Goal: Task Accomplishment & Management: Manage account settings

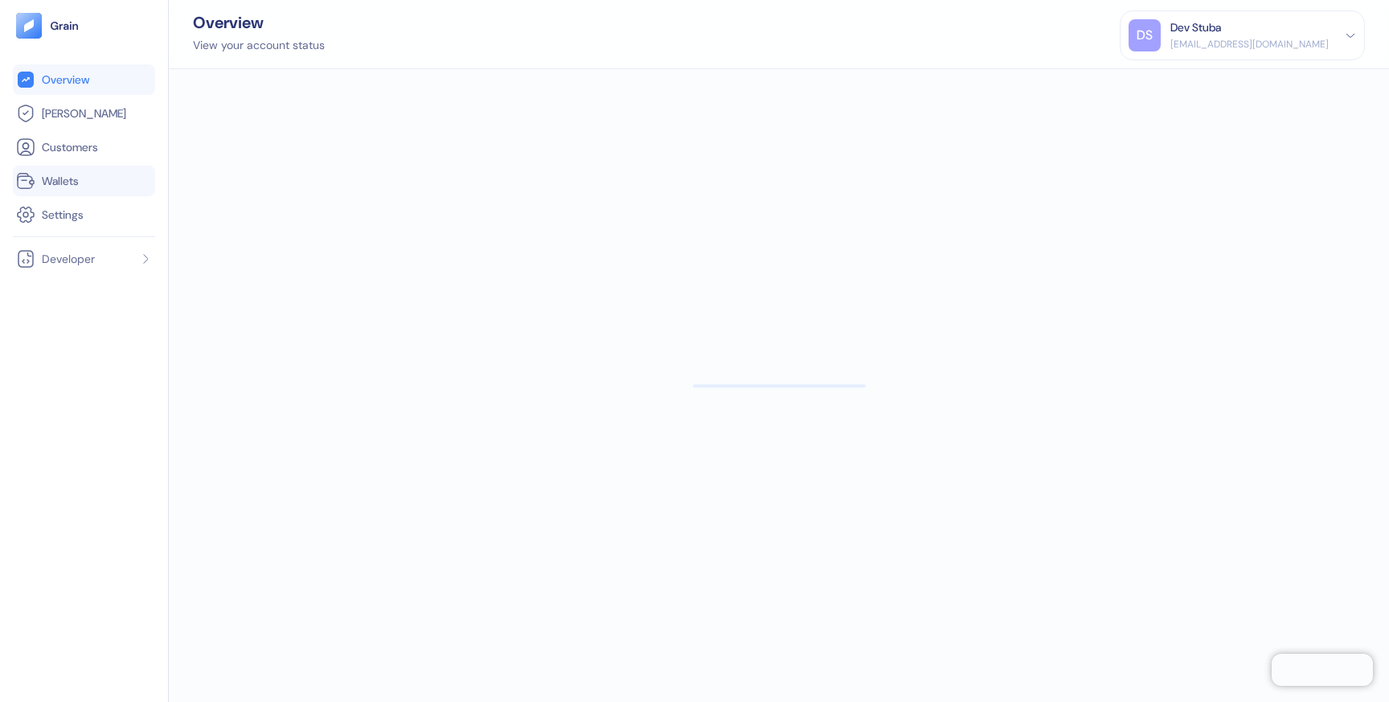
click at [88, 184] on link "Wallets" at bounding box center [84, 180] width 136 height 19
click at [1354, 39] on icon at bounding box center [1350, 35] width 11 height 11
click at [1194, 84] on div "Sign Out" at bounding box center [1171, 80] width 44 height 17
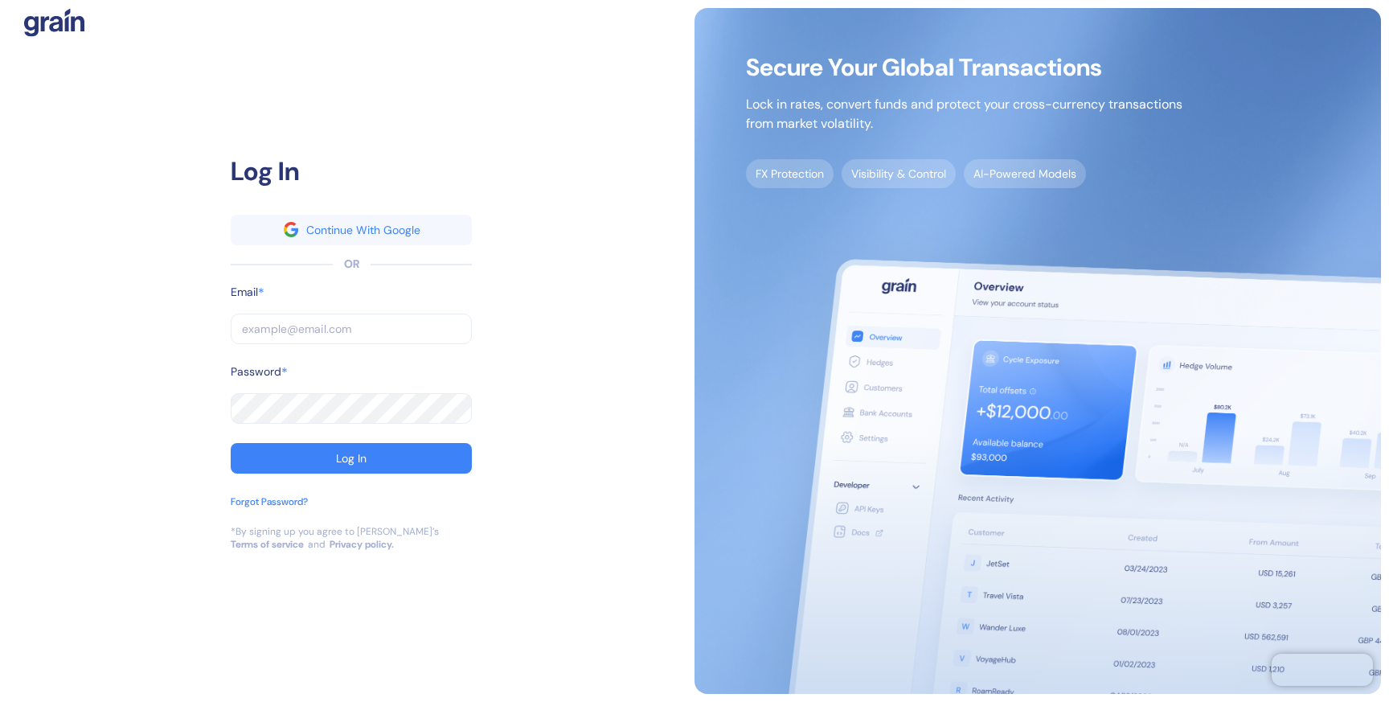
click at [413, 317] on input "text" at bounding box center [351, 328] width 241 height 31
type input "g"
type input "gr"
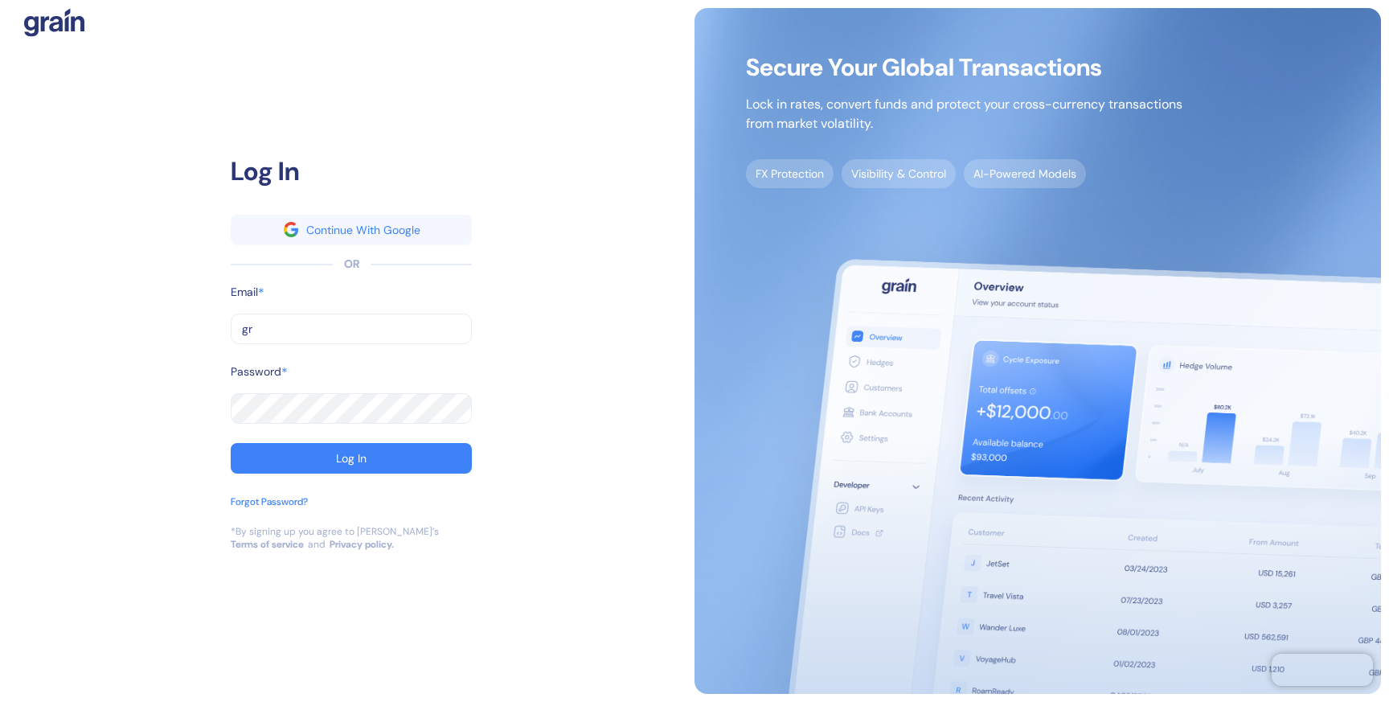
type input "gre"
type input "gr"
type input "gra"
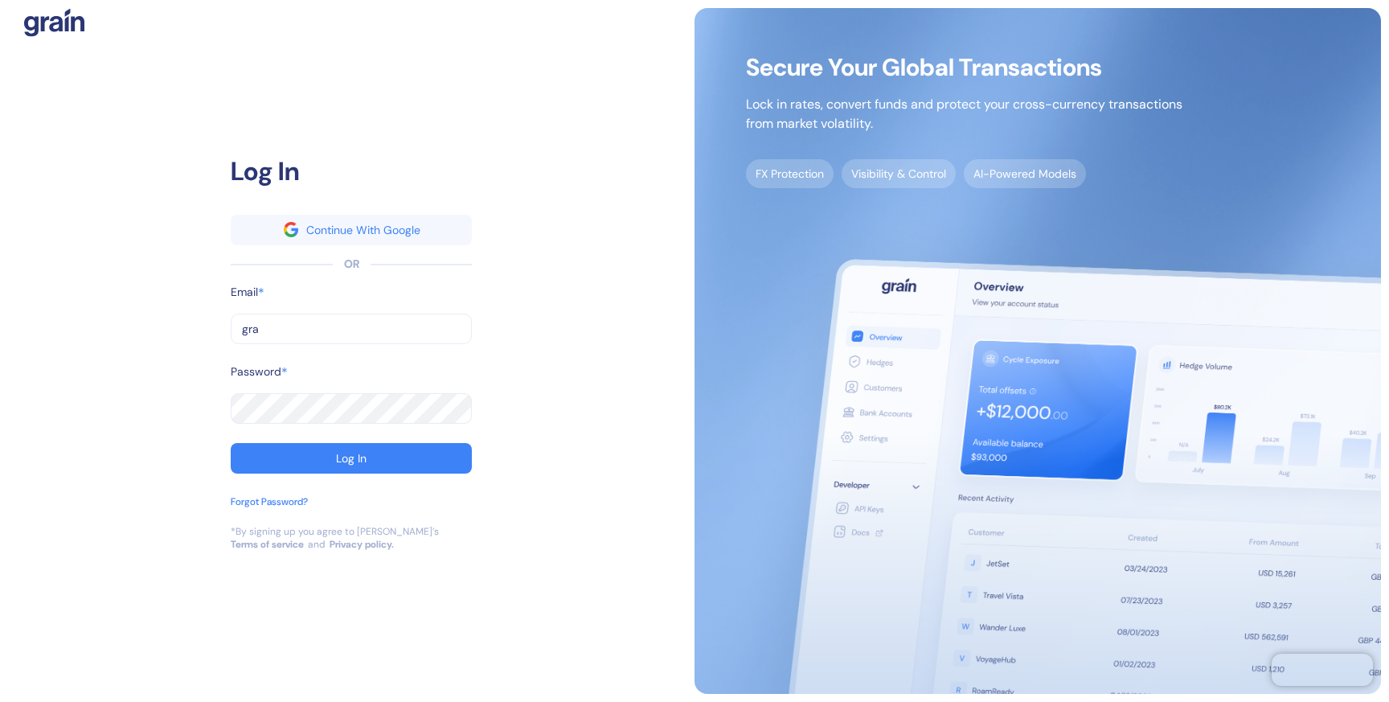
type input "gra"
type input "grau"
type input "gra"
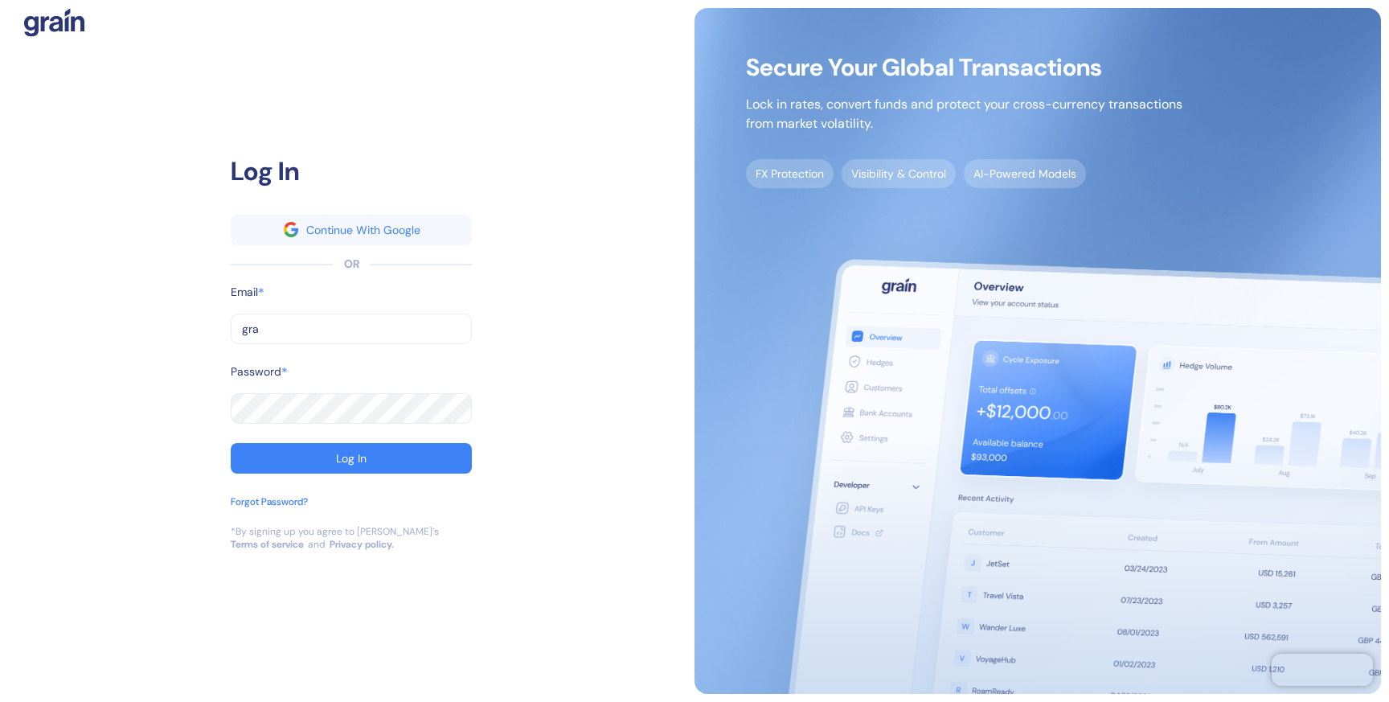
type input "grai"
type input "graim"
type input "grai"
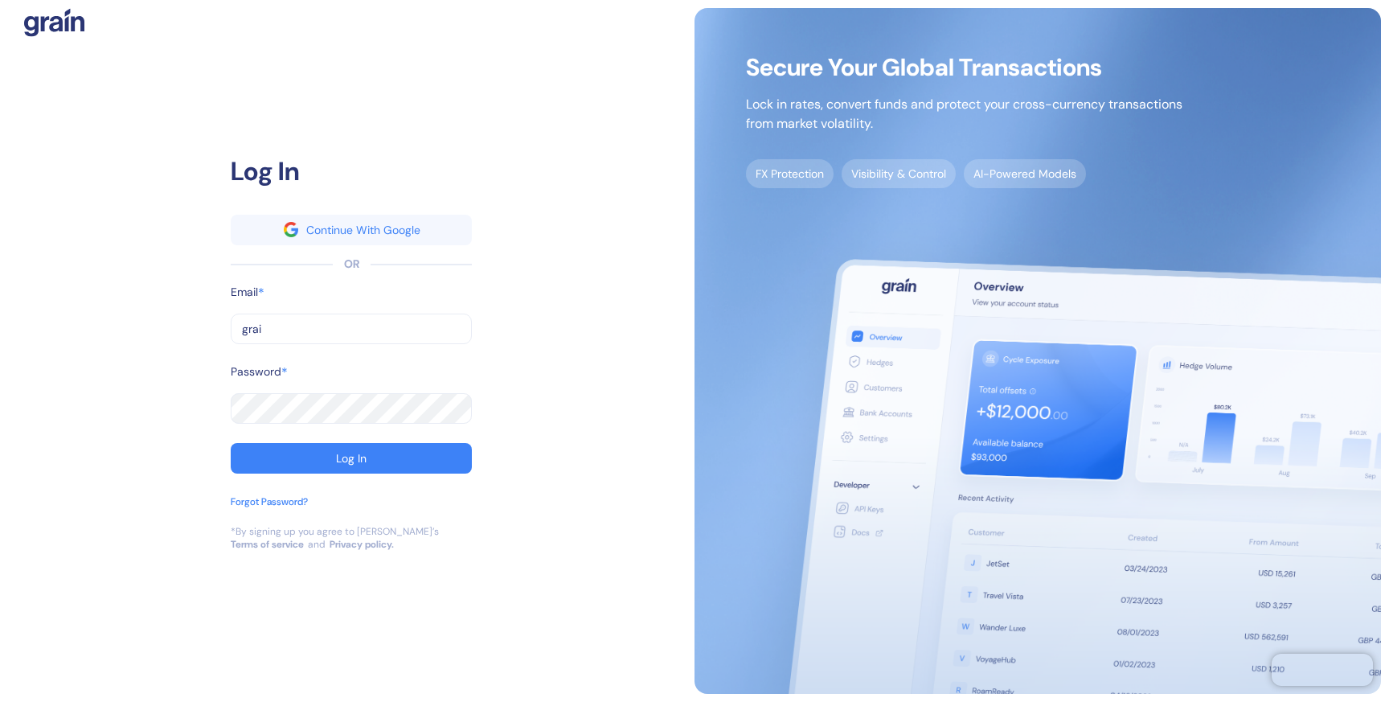
type input "grai"
type input "grain"
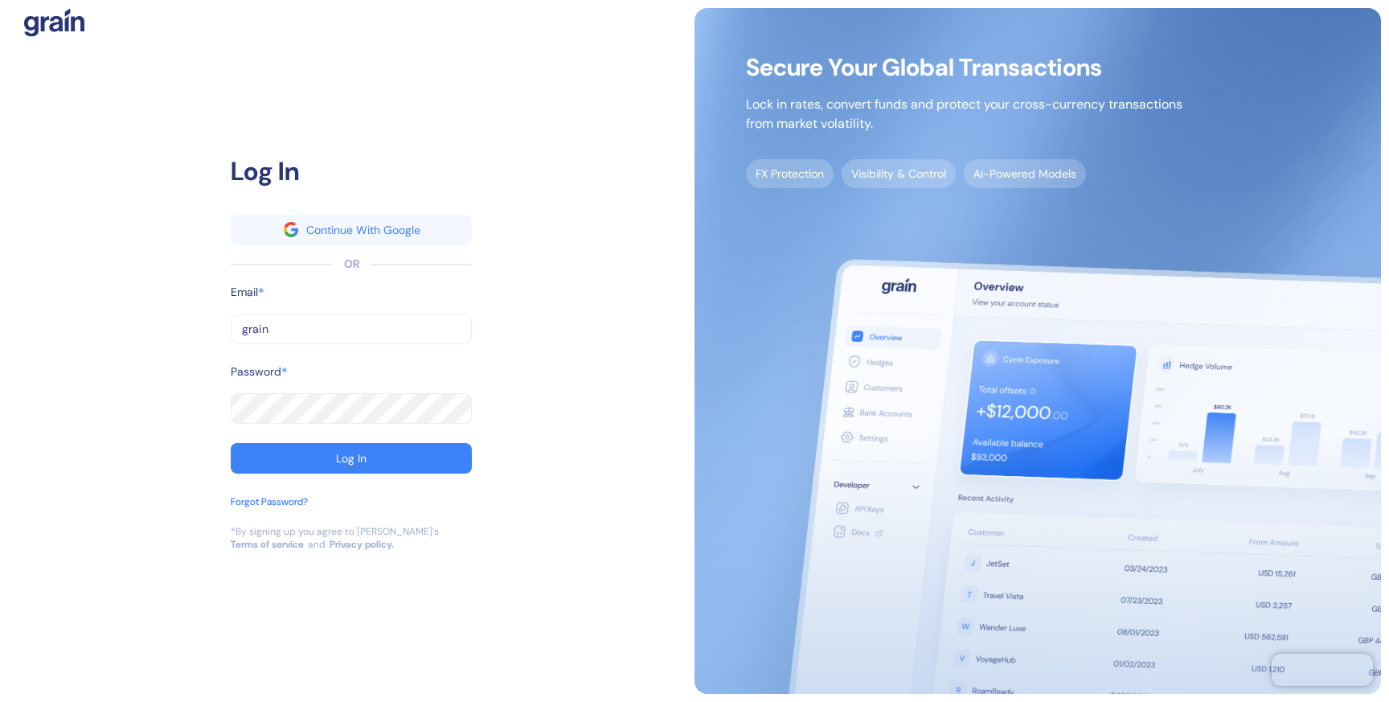
type input "grain p"
type input "dev@grainfinance.co"
